Goal: Task Accomplishment & Management: Manage account settings

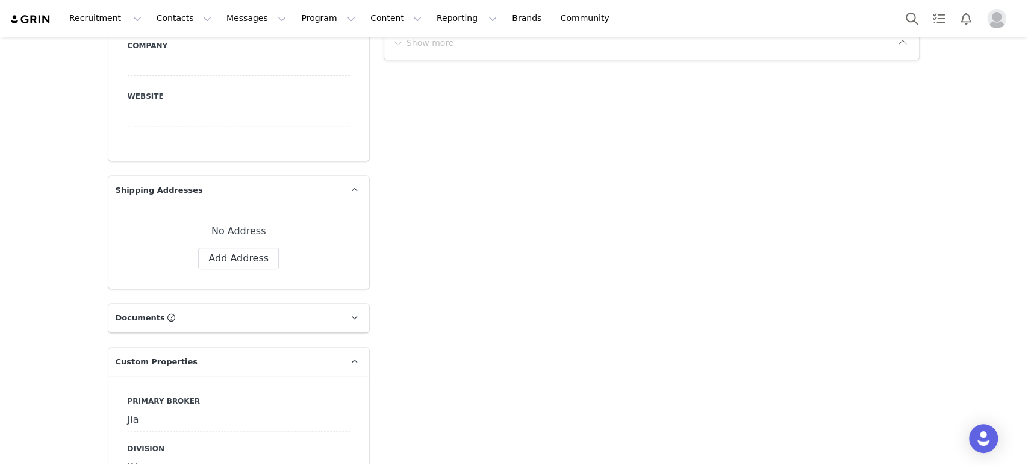
scroll to position [809, 0]
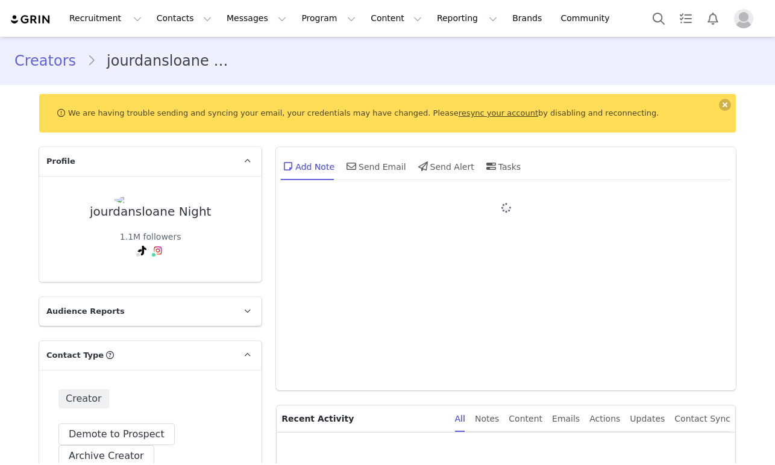
type input "jourdansloane"
type input "+1 ([GEOGRAPHIC_DATA])"
type input "jourdansloane"
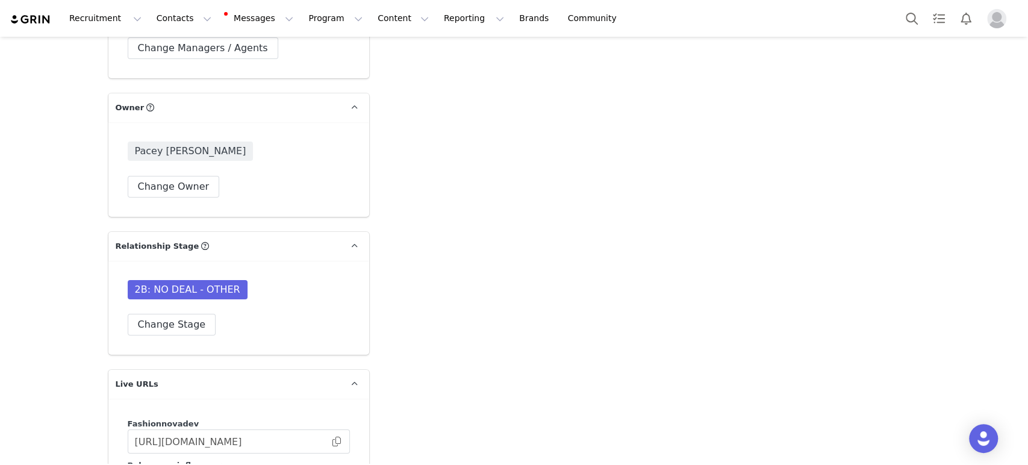
scroll to position [2747, 0]
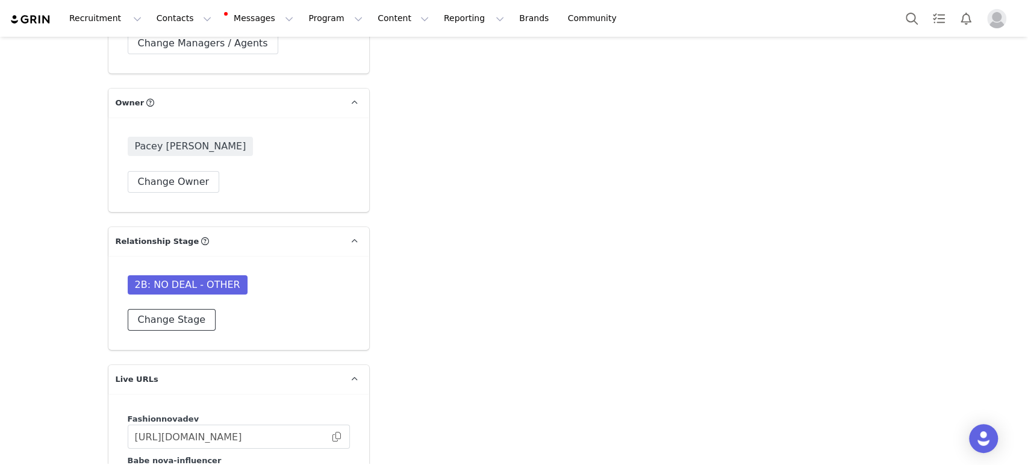
click at [171, 317] on button "Change Stage" at bounding box center [172, 320] width 89 height 22
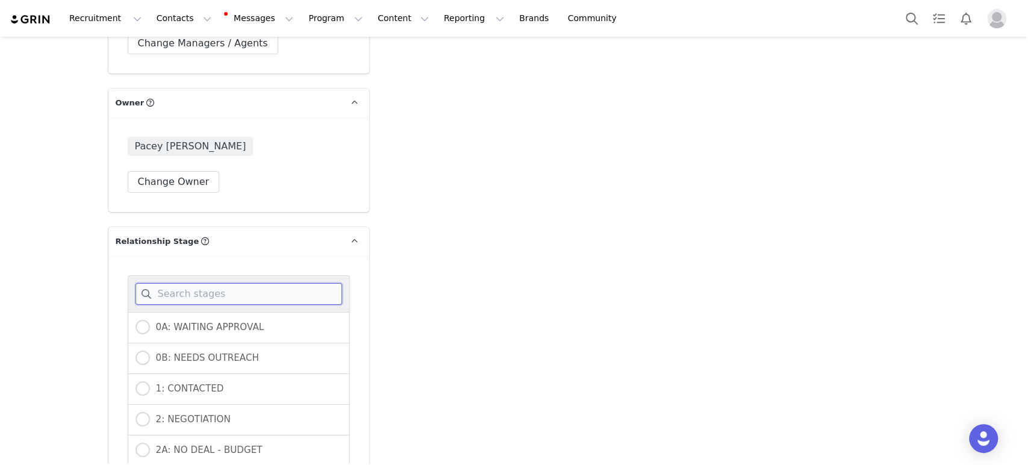
click at [174, 292] on input at bounding box center [239, 294] width 207 height 22
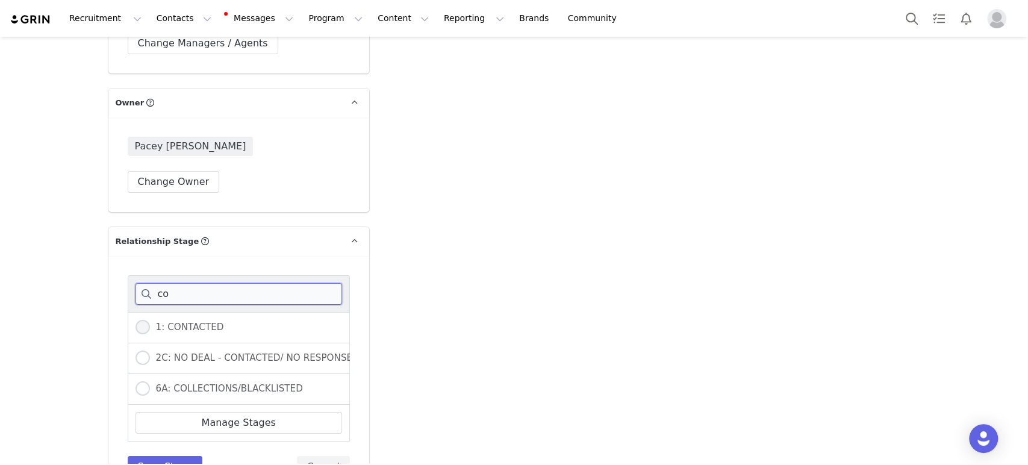
type input "co"
click at [143, 328] on span at bounding box center [143, 327] width 14 height 14
click at [143, 328] on input "1: CONTACTED" at bounding box center [143, 328] width 14 height 16
radio input "true"
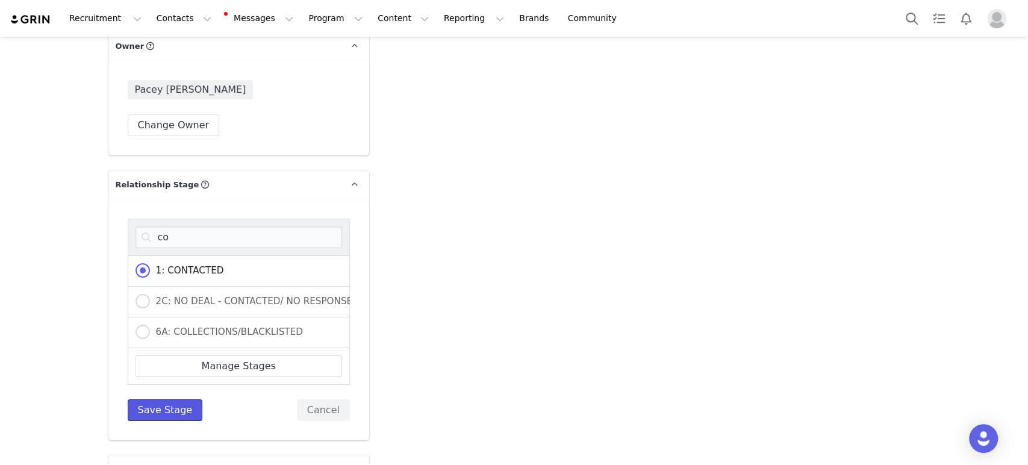
click at [143, 408] on button "Save Stage" at bounding box center [165, 410] width 75 height 22
type input "jourdansloane"
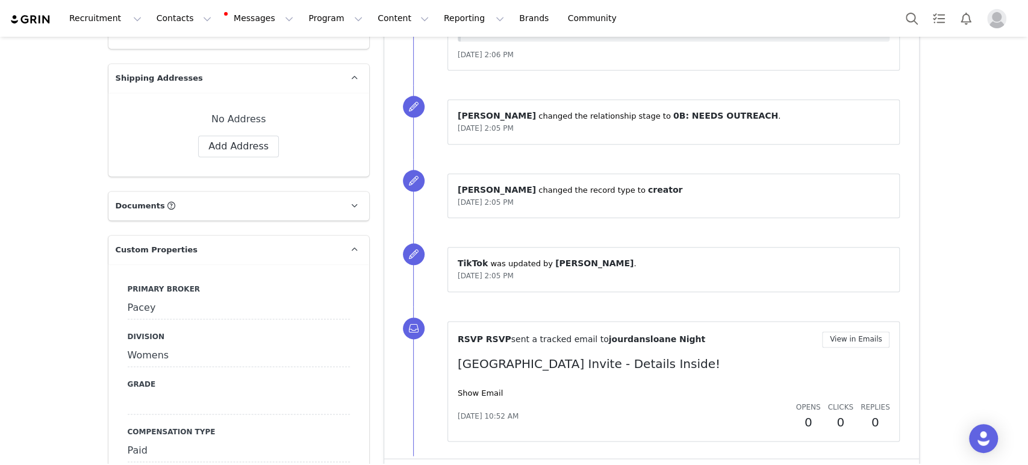
scroll to position [896, 0]
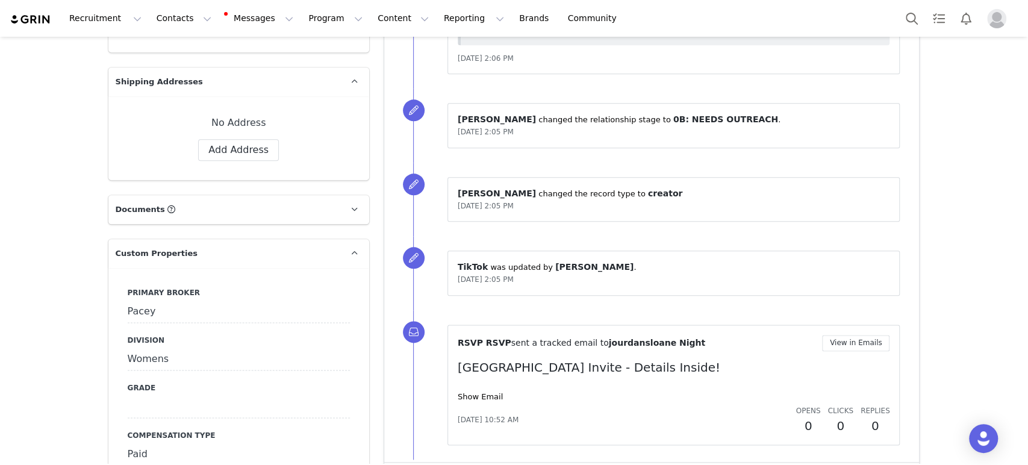
click at [205, 307] on div "Pacey" at bounding box center [239, 312] width 222 height 22
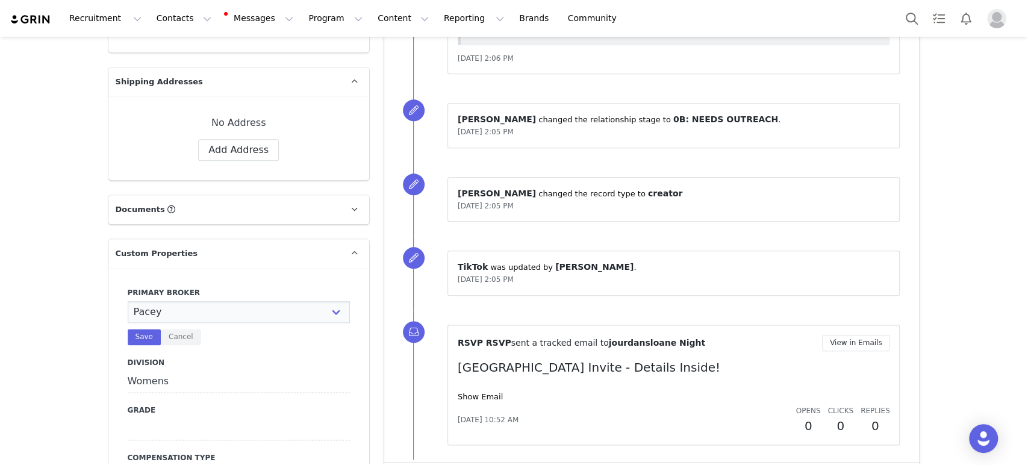
select select "[PERSON_NAME]"
click at [128, 301] on select "N/A Erin Stephanie Jasmine Hedy Bre Evelyn Pacey Jonny Alex Ashley Mike Chabely…" at bounding box center [239, 312] width 222 height 22
click at [134, 336] on button "Save" at bounding box center [144, 337] width 33 height 16
type input "jourdansloane"
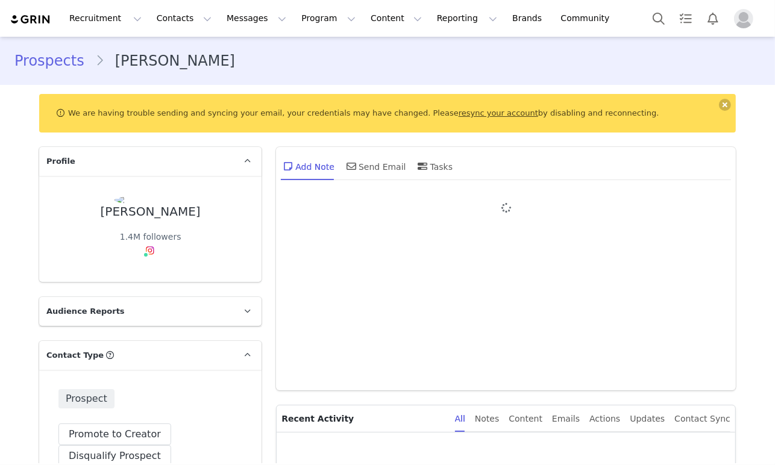
type input "+1 ([GEOGRAPHIC_DATA])"
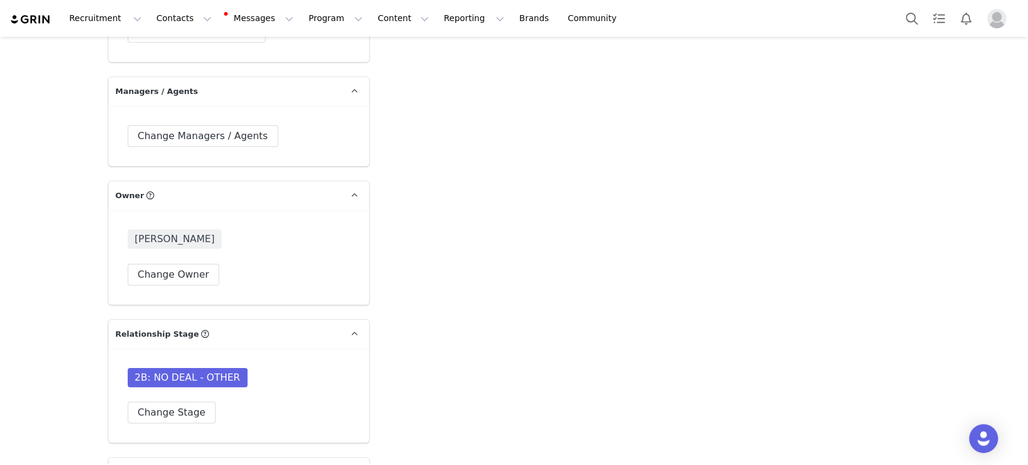
scroll to position [2712, 0]
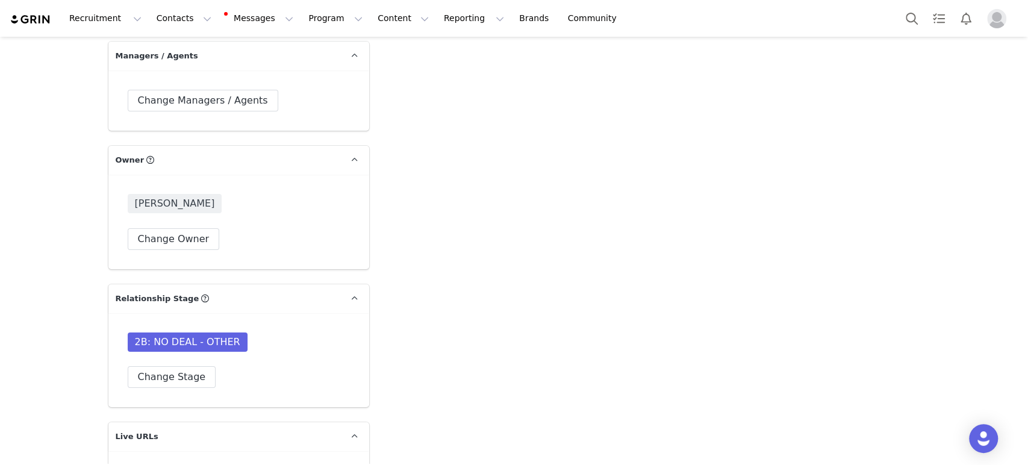
click at [183, 342] on div "2B: NO DEAL - OTHER Change Stage" at bounding box center [239, 360] width 222 height 55
click at [183, 366] on button "Change Stage" at bounding box center [172, 377] width 89 height 22
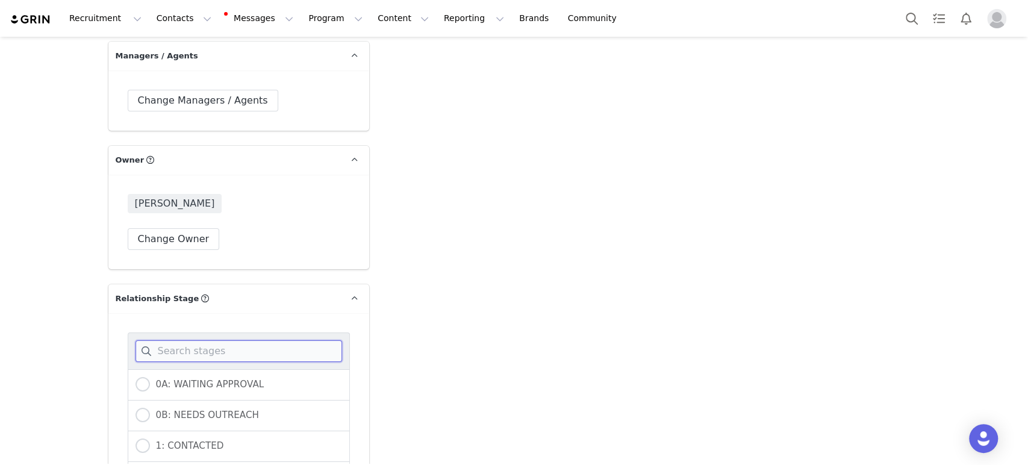
click at [190, 340] on input at bounding box center [239, 351] width 207 height 22
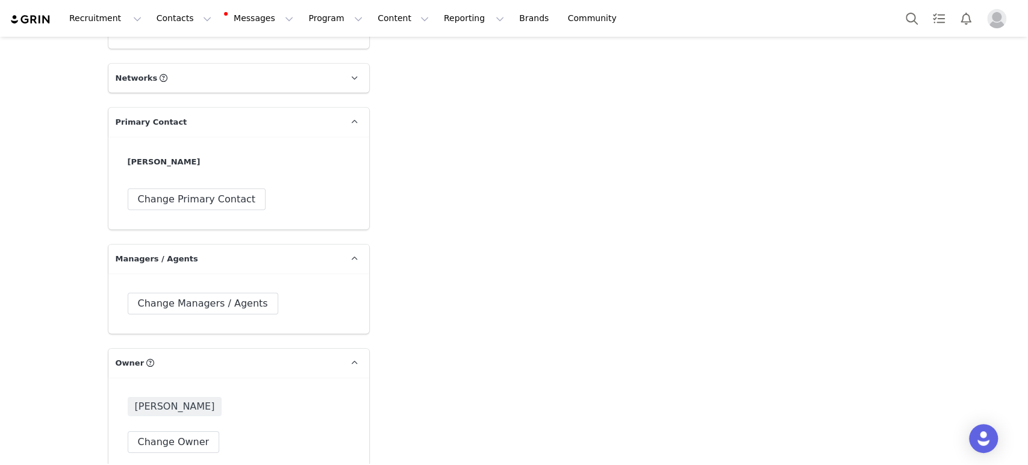
scroll to position [2680, 0]
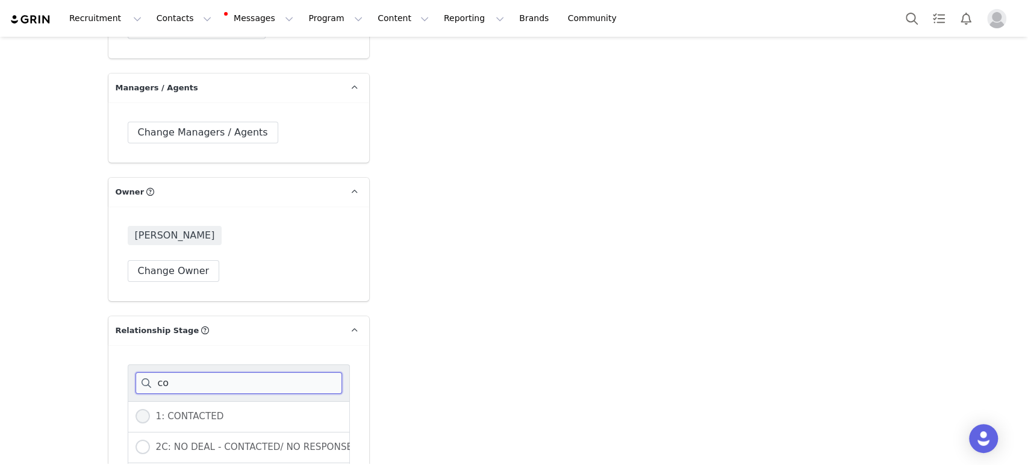
type input "co"
click at [150, 411] on span "1: CONTACTED" at bounding box center [187, 416] width 74 height 11
click at [145, 409] on input "1: CONTACTED" at bounding box center [143, 417] width 14 height 16
radio input "true"
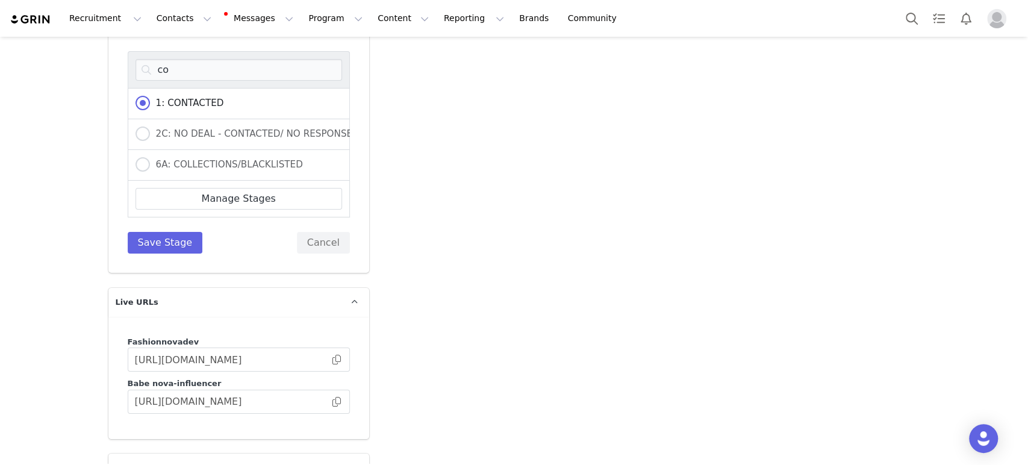
scroll to position [3000, 0]
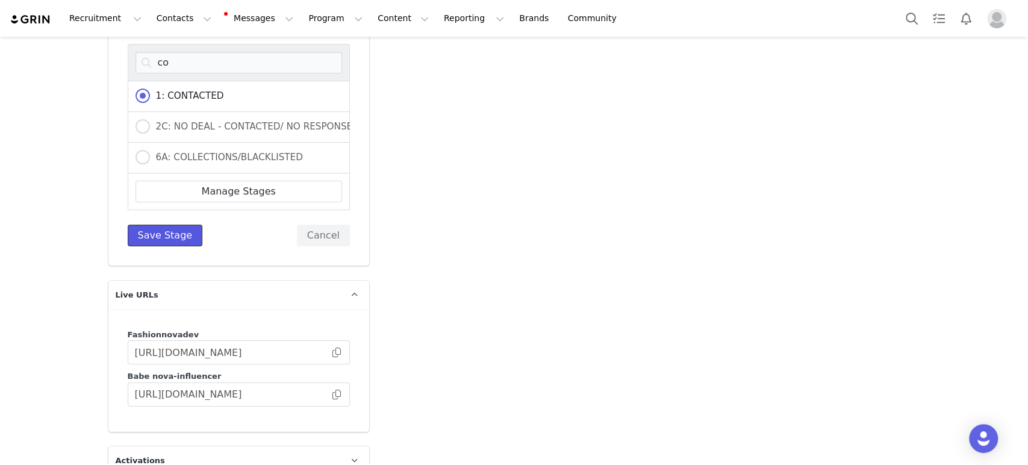
click at [169, 225] on button "Save Stage" at bounding box center [165, 236] width 75 height 22
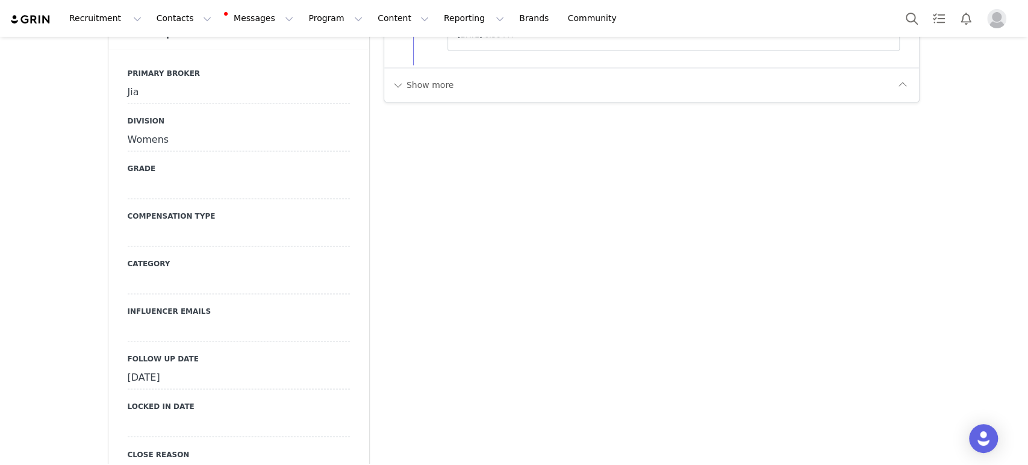
scroll to position [1095, 0]
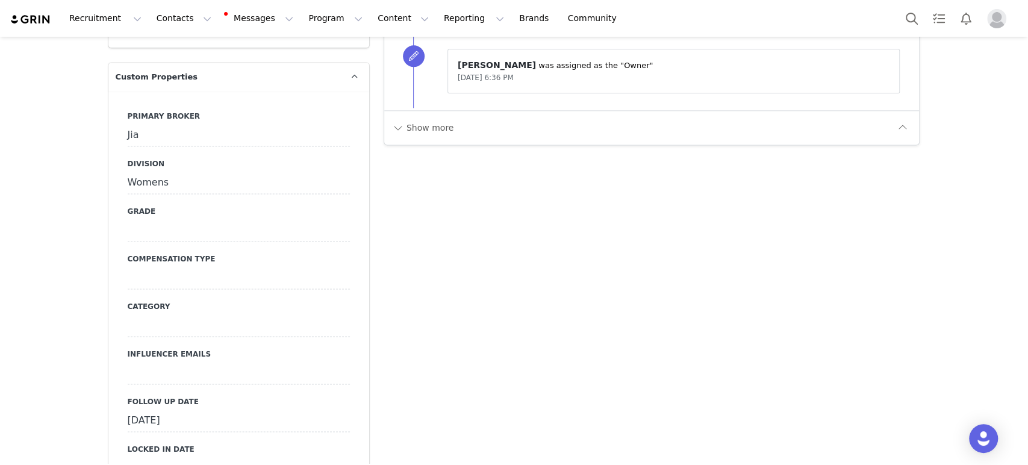
click at [187, 125] on div "Jia" at bounding box center [239, 136] width 222 height 22
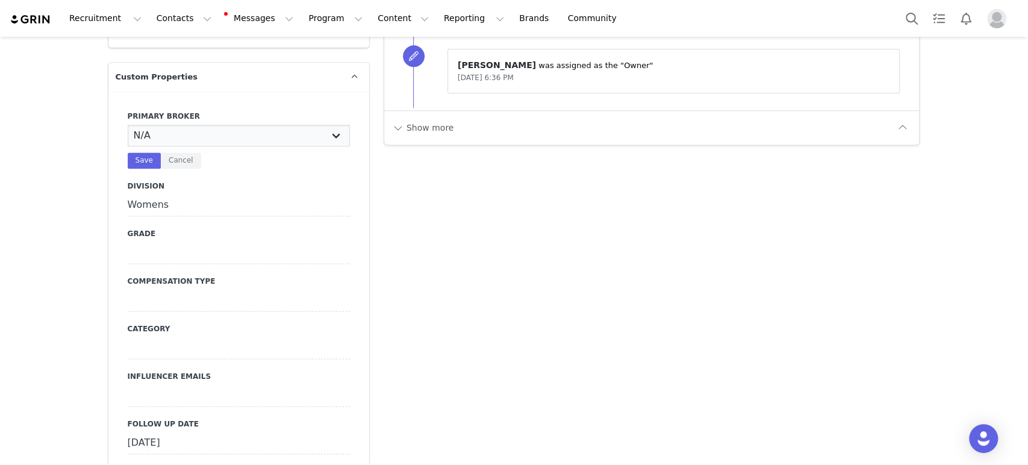
select select "[PERSON_NAME]"
click at [128, 125] on select "N/A Erin Stephanie Jasmine Hedy Bre Evelyn Pacey Jonny Alex Ashley Mike Chabely…" at bounding box center [239, 136] width 222 height 22
click at [128, 152] on button "Save" at bounding box center [144, 160] width 33 height 16
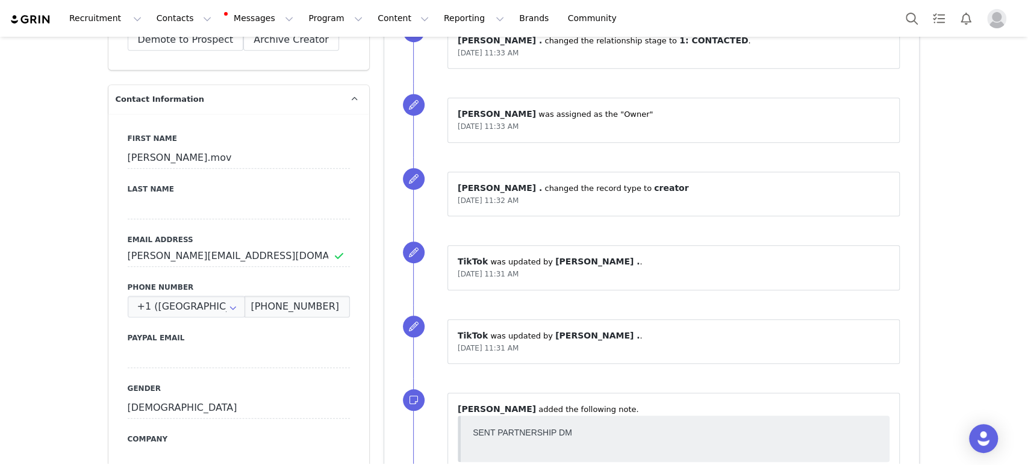
scroll to position [577, 0]
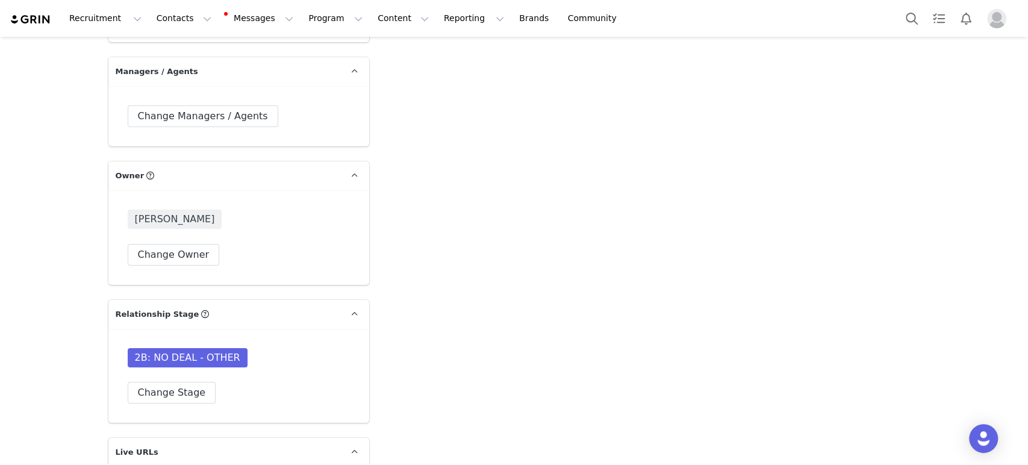
scroll to position [2757, 0]
click at [161, 398] on button "Change Stage" at bounding box center [172, 392] width 89 height 22
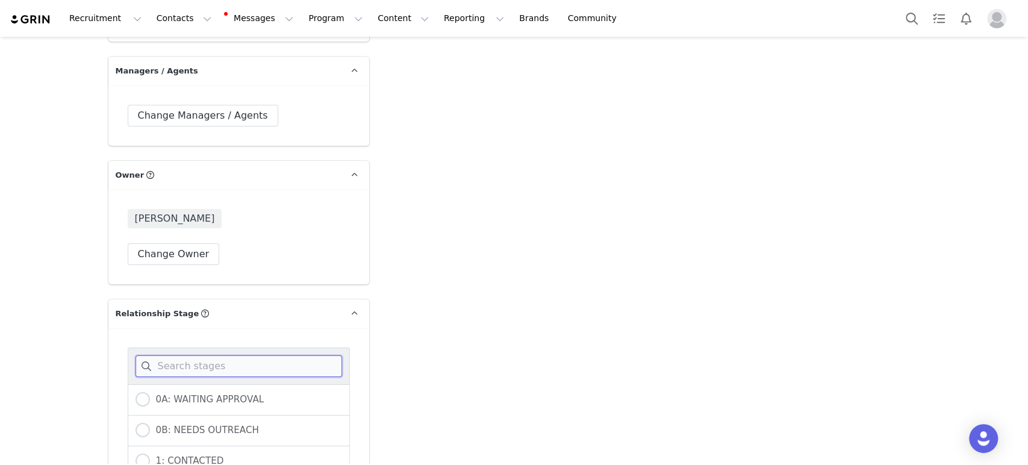
click at [168, 374] on input at bounding box center [239, 366] width 207 height 22
type input "c"
click at [151, 430] on span "1: CONTACTED" at bounding box center [187, 430] width 74 height 11
click at [150, 430] on input "1: CONTACTED" at bounding box center [143, 431] width 14 height 16
radio input "true"
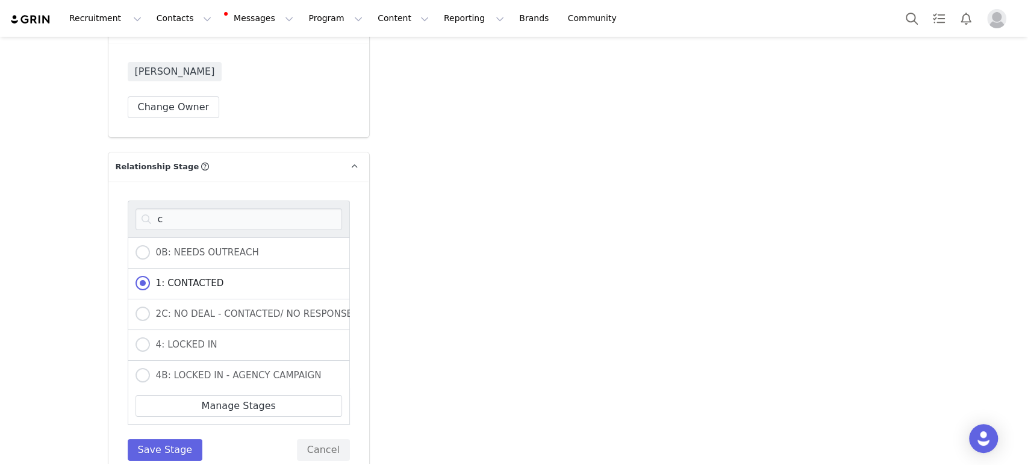
scroll to position [2905, 0]
click at [158, 445] on button "Save Stage" at bounding box center [165, 450] width 75 height 22
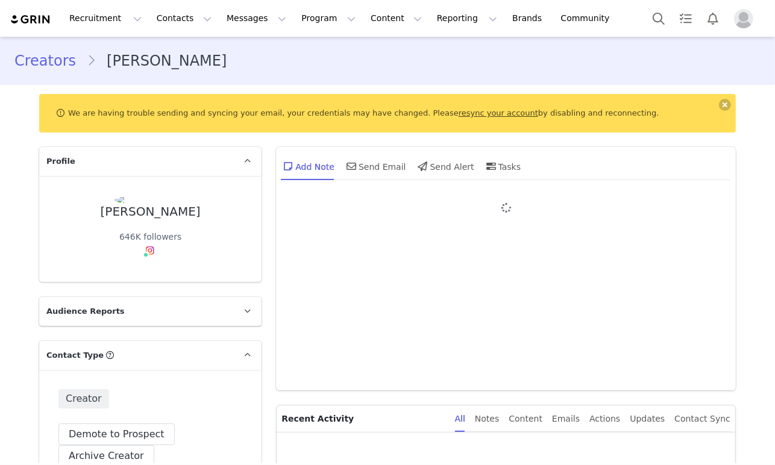
type input "+1 ([GEOGRAPHIC_DATA])"
